Goal: Task Accomplishment & Management: Use online tool/utility

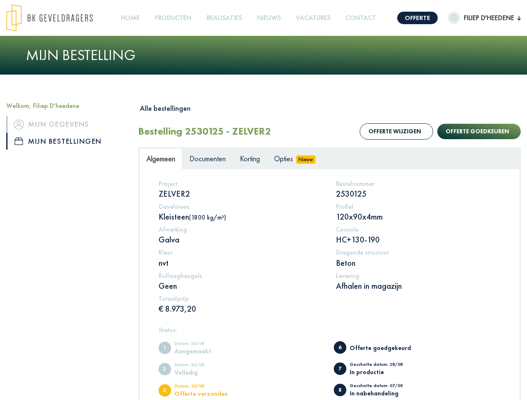
click at [58, 18] on img at bounding box center [49, 18] width 86 height 28
click at [411, 18] on link "Offerte" at bounding box center [417, 18] width 40 height 13
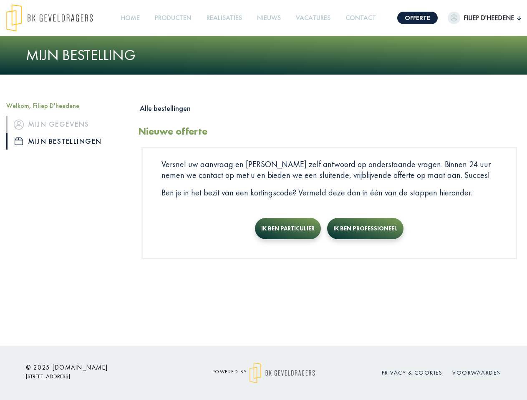
click at [477, 18] on span "Filiep D'heedene" at bounding box center [488, 18] width 57 height 10
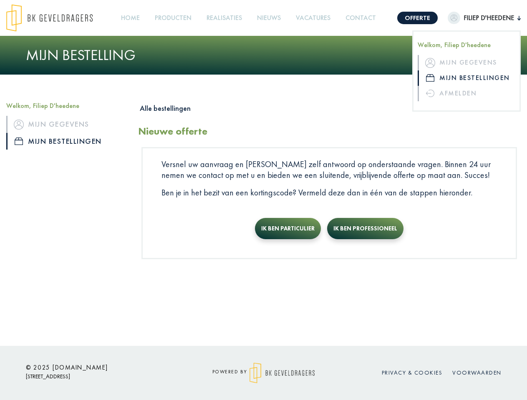
click at [176, 18] on link "Producten +" at bounding box center [172, 18] width 43 height 19
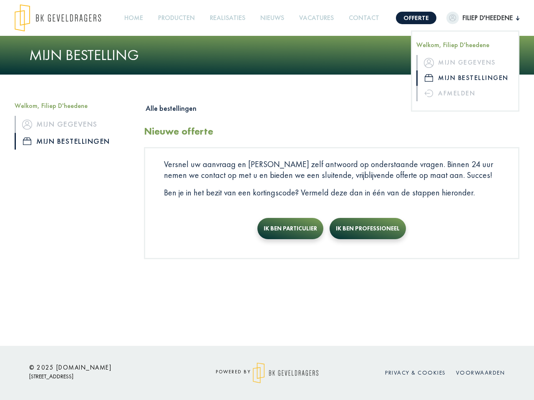
click at [168, 108] on button "Alle bestellingen" at bounding box center [170, 108] width 53 height 13
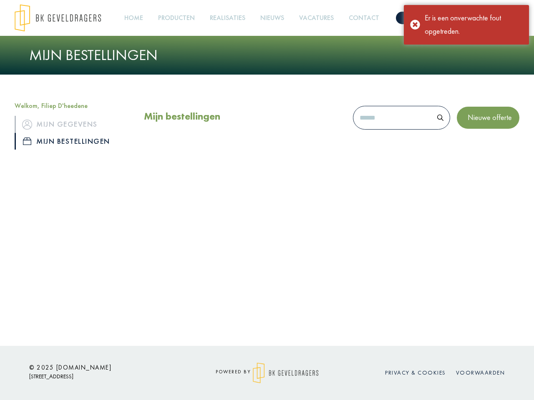
click at [389, 131] on div "Mijn bestellingen Nieuwe offerte" at bounding box center [331, 120] width 375 height 36
click at [471, 131] on div "Mijn bestellingen Nieuwe offerte" at bounding box center [331, 120] width 375 height 36
